Goal: Navigation & Orientation: Find specific page/section

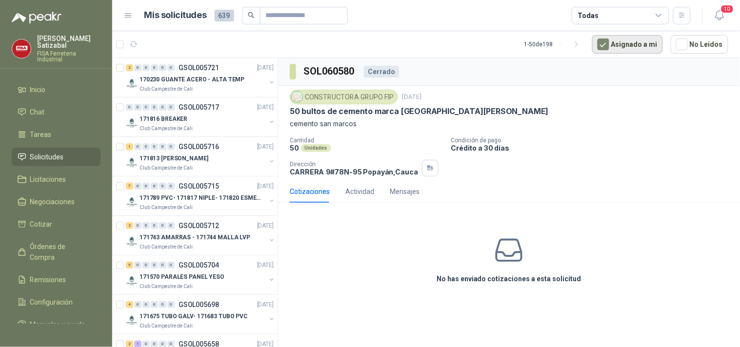
click at [631, 45] on button "Asignado a mi" at bounding box center [627, 44] width 71 height 19
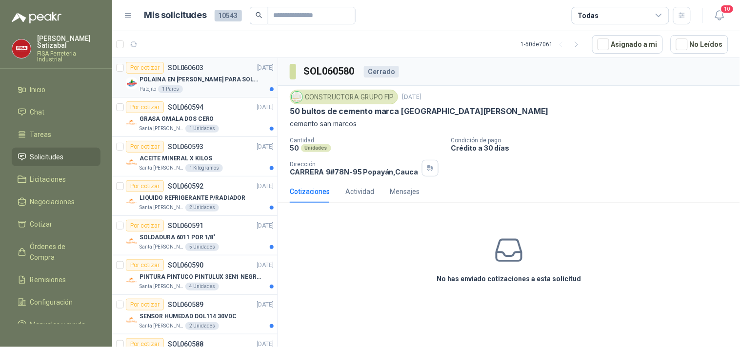
click at [202, 83] on p "POLAINA EN CARNAZA PARA SOLDADOR / ADJUNTAR FICHA TECNICA" at bounding box center [199, 79] width 121 height 9
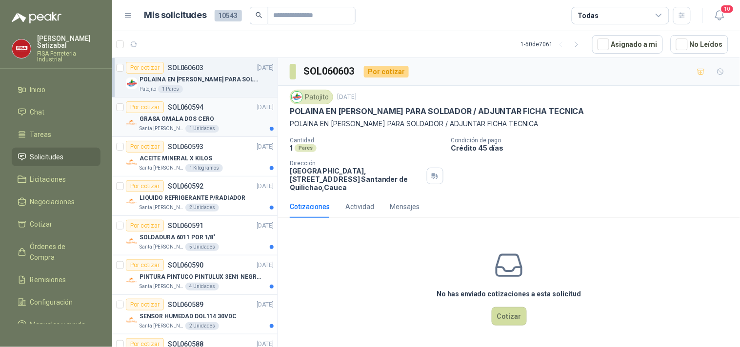
click at [224, 108] on div "Por cotizar SOL060594 08/10/25" at bounding box center [200, 107] width 148 height 12
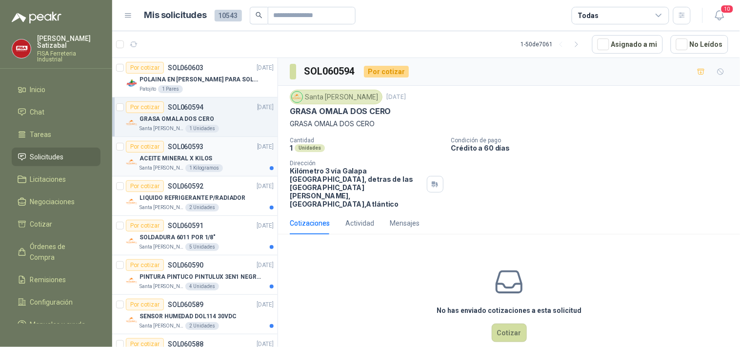
click at [210, 156] on div "ACEITE MINERAL X KILOS" at bounding box center [206, 159] width 134 height 12
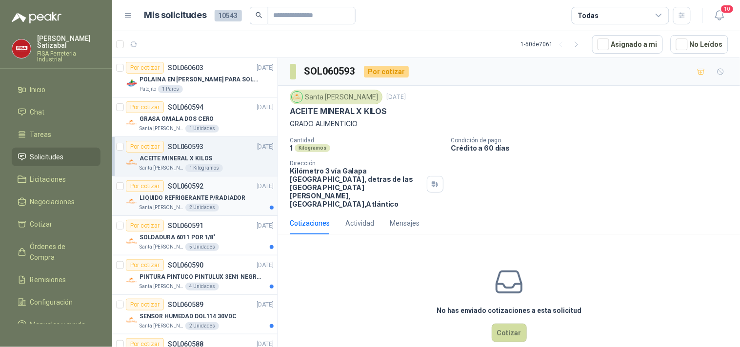
click at [216, 188] on div "Por cotizar SOL060592 08/10/25" at bounding box center [200, 186] width 148 height 12
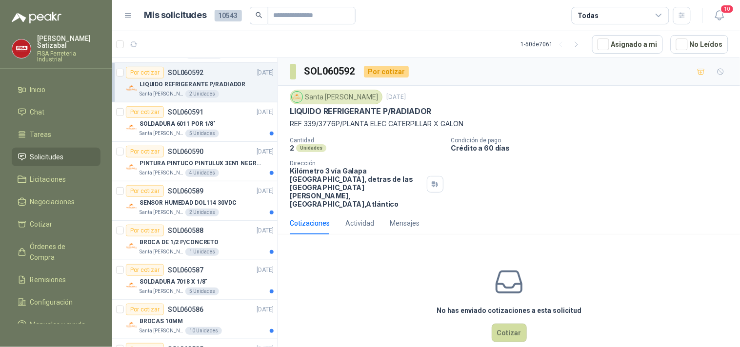
scroll to position [121, 0]
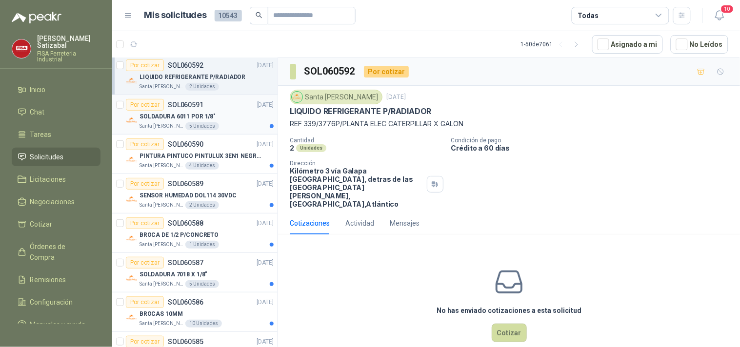
click at [212, 121] on div "SOLDADURA 6011 POR 1/8"" at bounding box center [206, 117] width 134 height 12
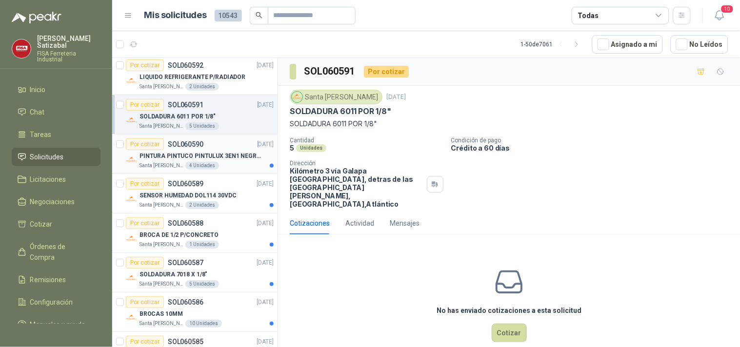
click at [213, 145] on div "Por cotizar SOL060590 08/10/25" at bounding box center [200, 144] width 148 height 12
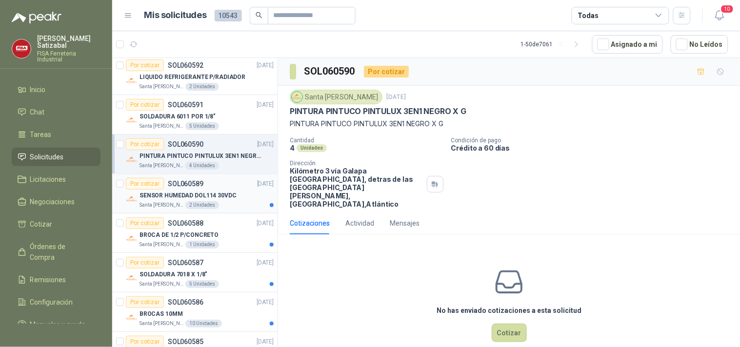
click at [232, 179] on div "Por cotizar SOL060589 08/10/25" at bounding box center [200, 184] width 148 height 12
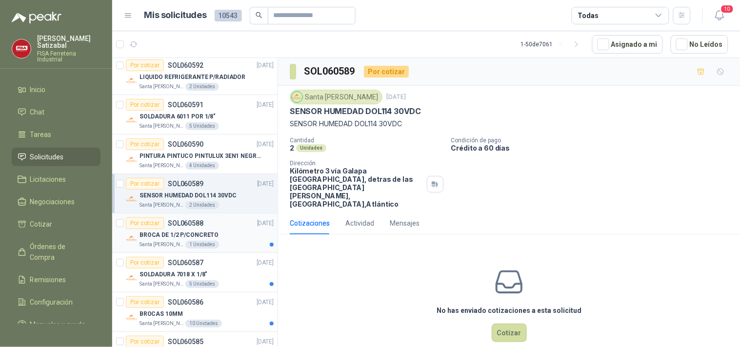
click at [222, 225] on div "Por cotizar SOL060588 08/10/25" at bounding box center [200, 223] width 148 height 12
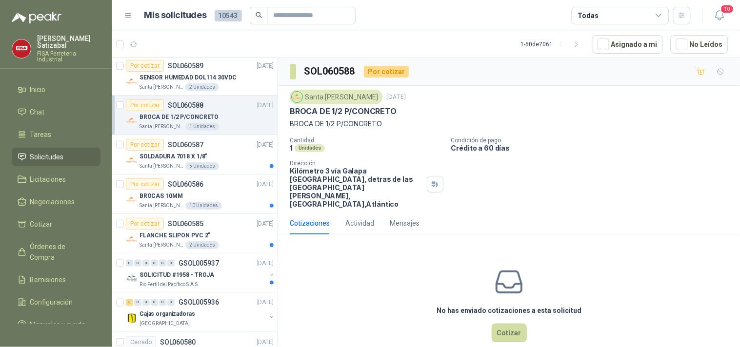
scroll to position [254, 0]
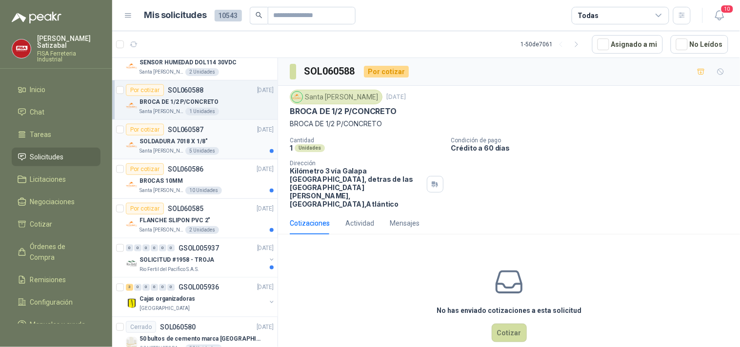
click at [222, 137] on div "SOLDADURA 7018 X 1/8"" at bounding box center [206, 142] width 134 height 12
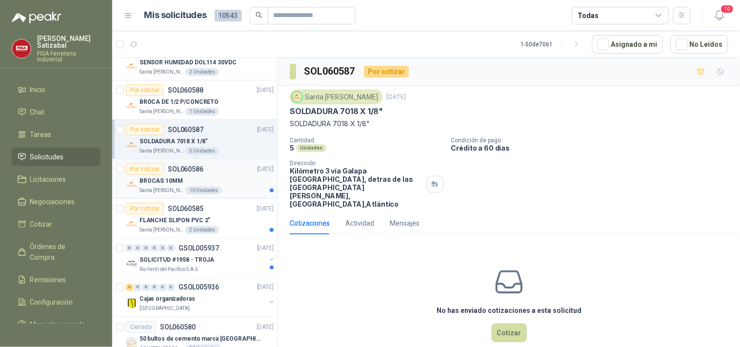
click at [211, 182] on div "BROCAS 10MM" at bounding box center [206, 181] width 134 height 12
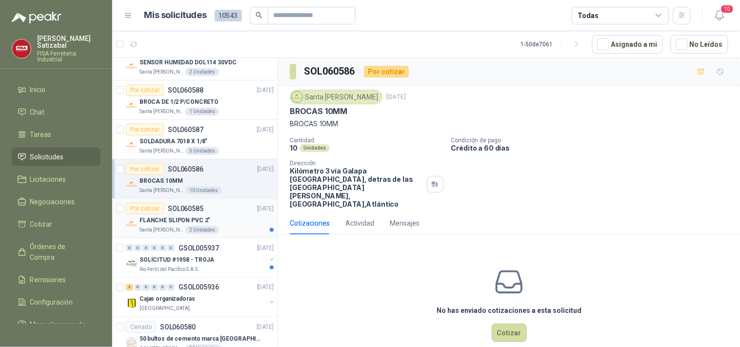
click at [240, 221] on div "FLANCHE SLIPON PVC 2"" at bounding box center [206, 221] width 134 height 12
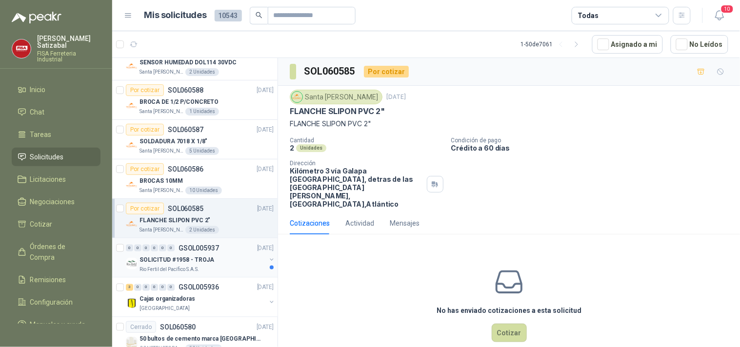
click at [217, 259] on div "SOLICITUD #1958 - TROJA" at bounding box center [202, 260] width 126 height 12
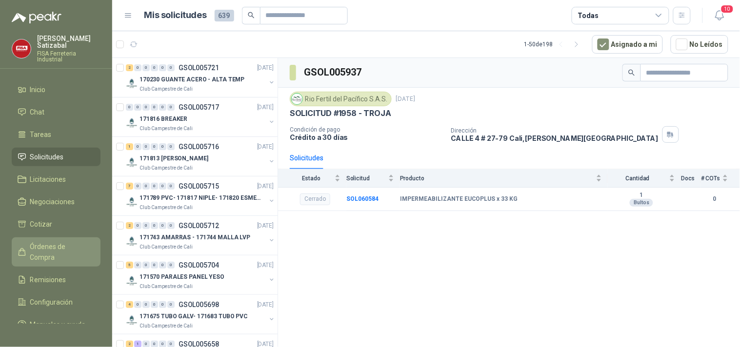
click at [76, 241] on span "Órdenes de Compra" at bounding box center [60, 251] width 61 height 21
